Goal: Book appointment/travel/reservation

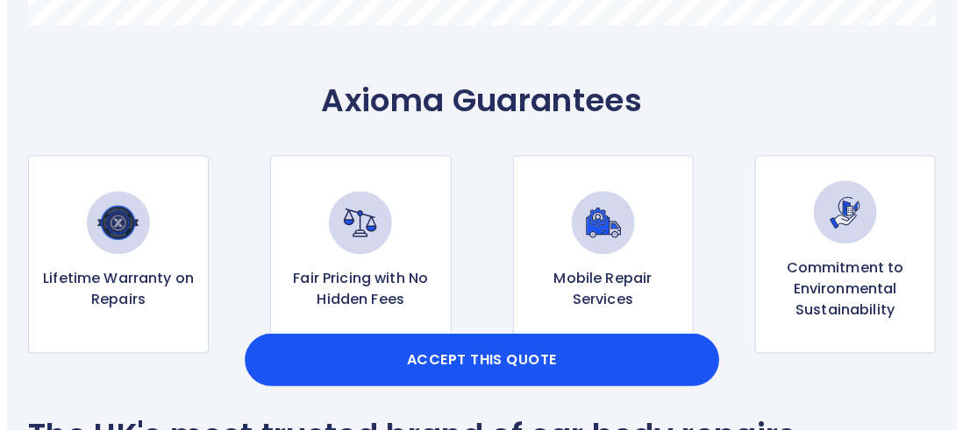
scroll to position [1333, 0]
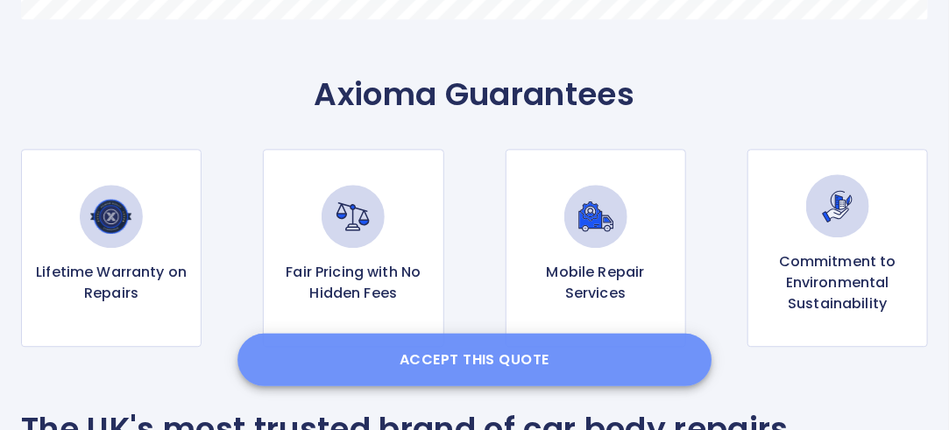
click at [496, 360] on button "Accept this Quote" at bounding box center [475, 360] width 475 height 53
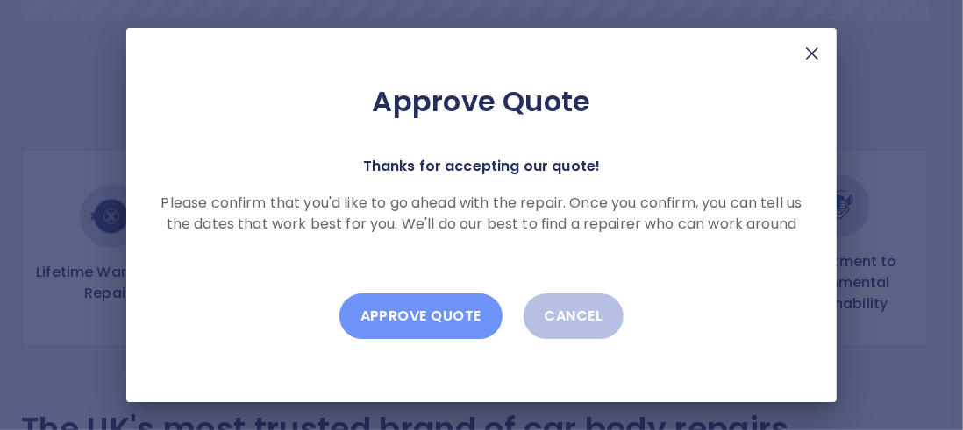
click at [416, 314] on button "Approve Quote" at bounding box center [420, 317] width 163 height 46
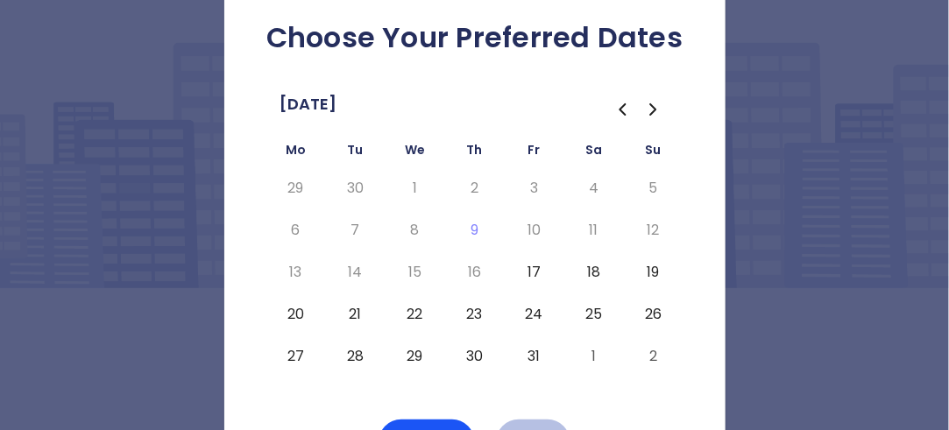
scroll to position [46, 0]
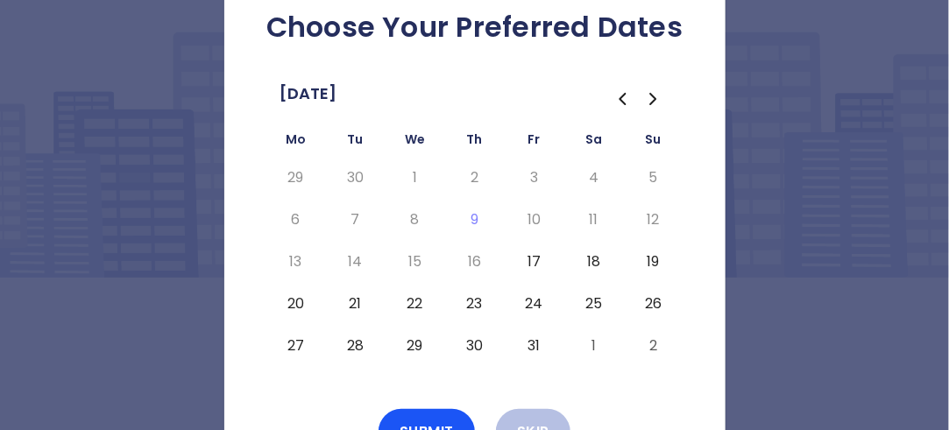
click at [356, 304] on button "21" at bounding box center [356, 304] width 32 height 28
click at [424, 415] on button "Submit" at bounding box center [427, 432] width 96 height 46
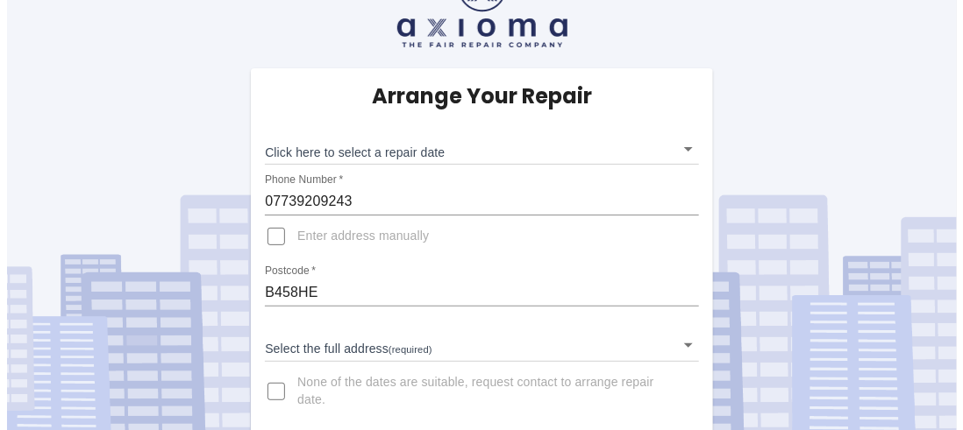
scroll to position [66, 0]
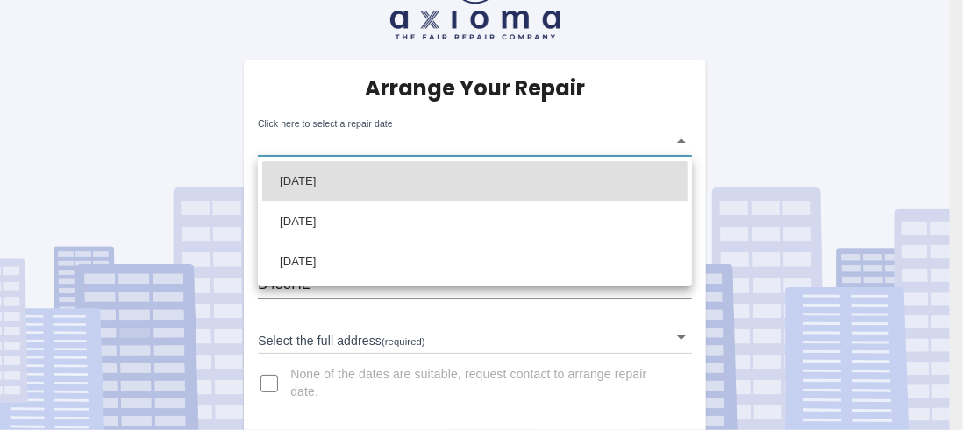
click at [682, 141] on body "Arrange Your Repair Click here to select a repair date ​ Phone Number   * 07739…" at bounding box center [481, 183] width 963 height 499
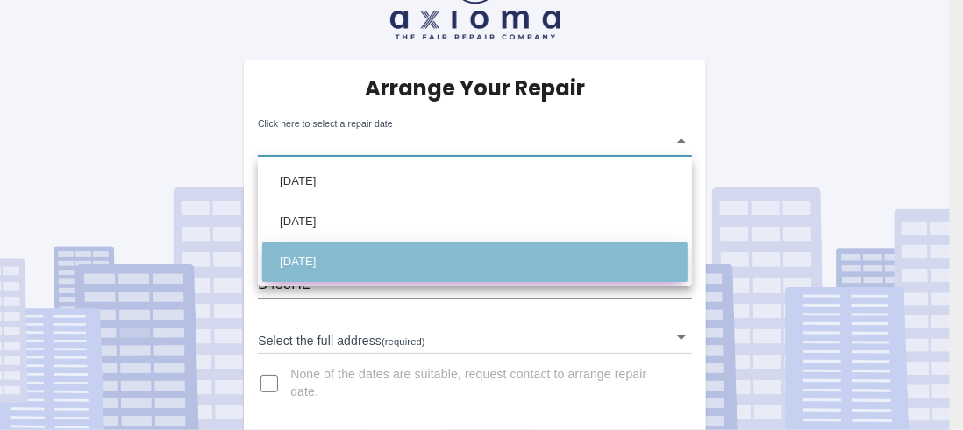
click at [345, 263] on li "[DATE]" at bounding box center [474, 262] width 425 height 40
type input "[DATE]T00:00:00.000Z"
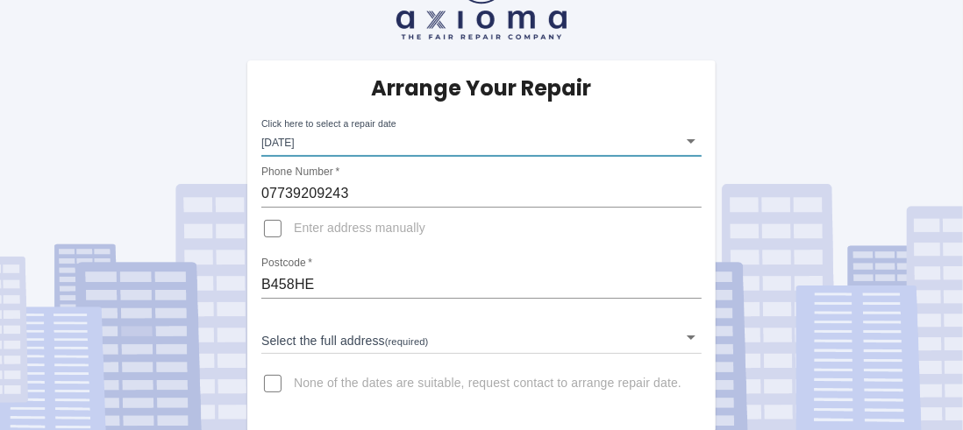
click at [681, 337] on body "Arrange Your Repair Click here to select a repair date [DATE] [DATE]T00:00:00.0…" at bounding box center [481, 183] width 963 height 499
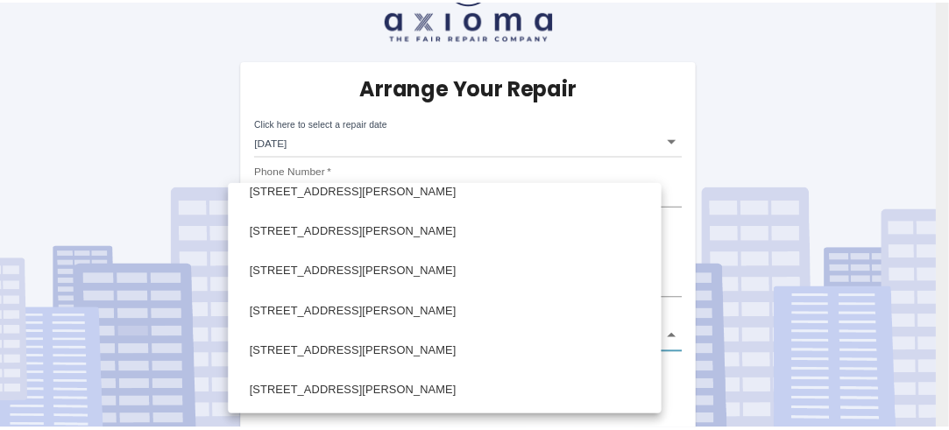
scroll to position [1631, 0]
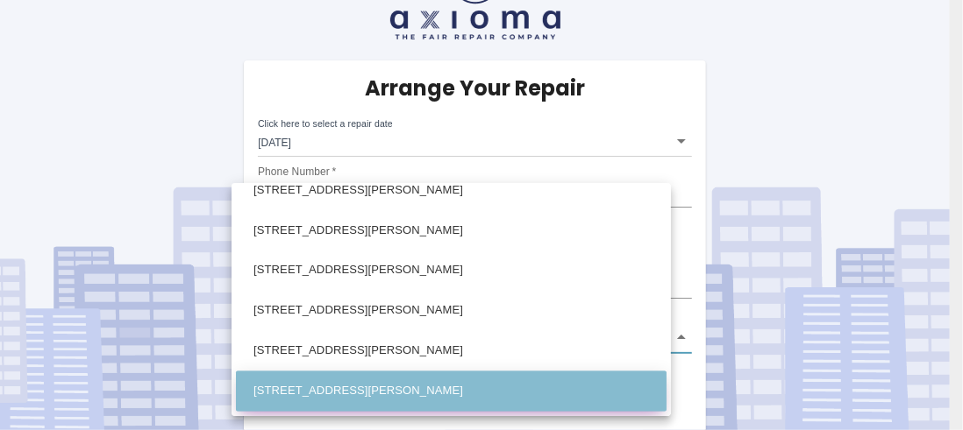
click at [487, 388] on li "[STREET_ADDRESS][PERSON_NAME]" at bounding box center [451, 392] width 430 height 40
type input "[STREET_ADDRESS][PERSON_NAME]"
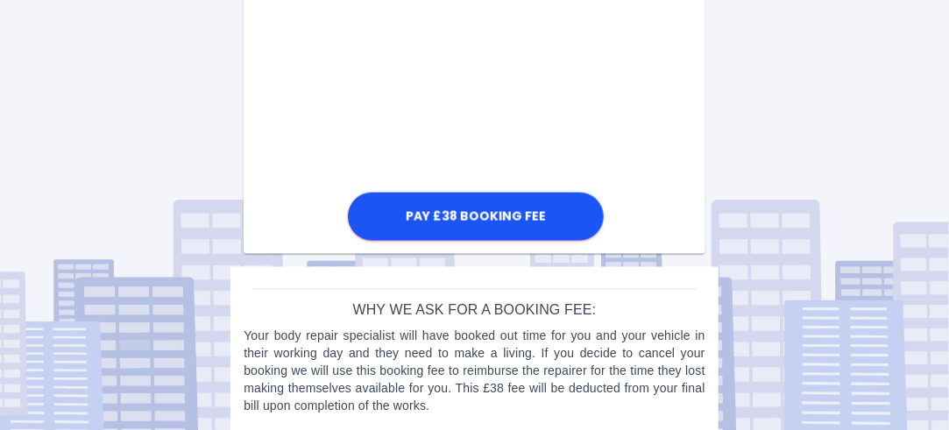
scroll to position [840, 0]
